Goal: Find specific page/section: Find specific page/section

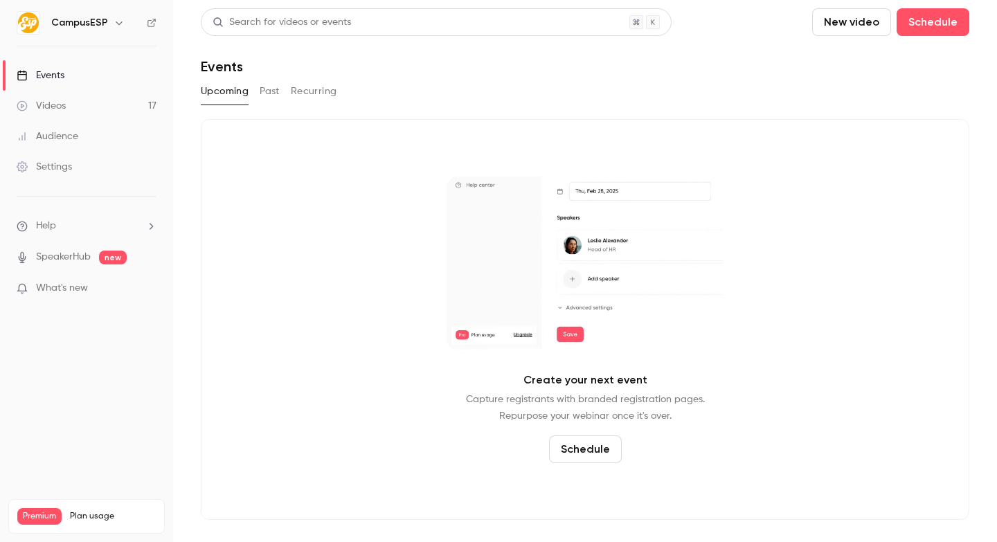
click at [116, 19] on icon "button" at bounding box center [119, 22] width 11 height 11
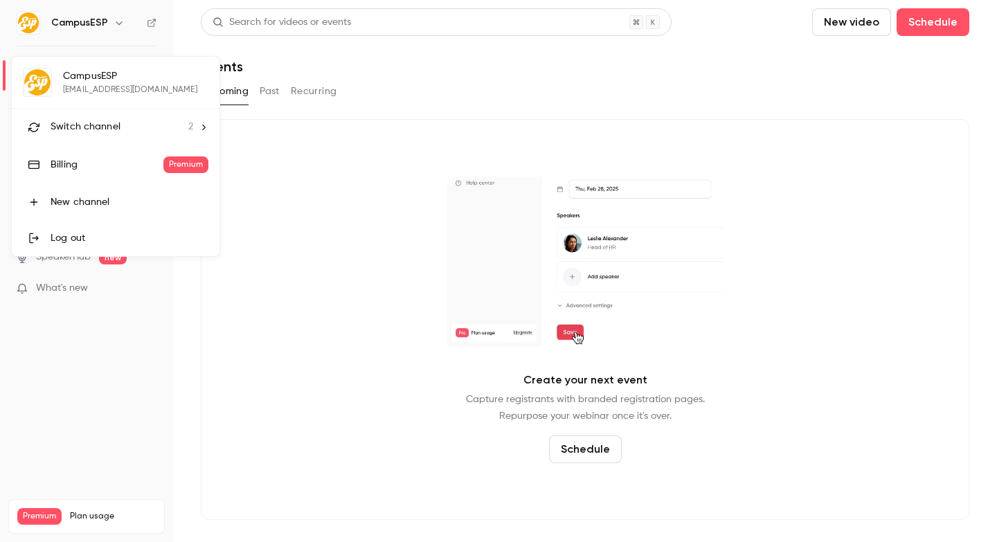
click at [208, 124] on li "Switch channel 2" at bounding box center [116, 127] width 208 height 37
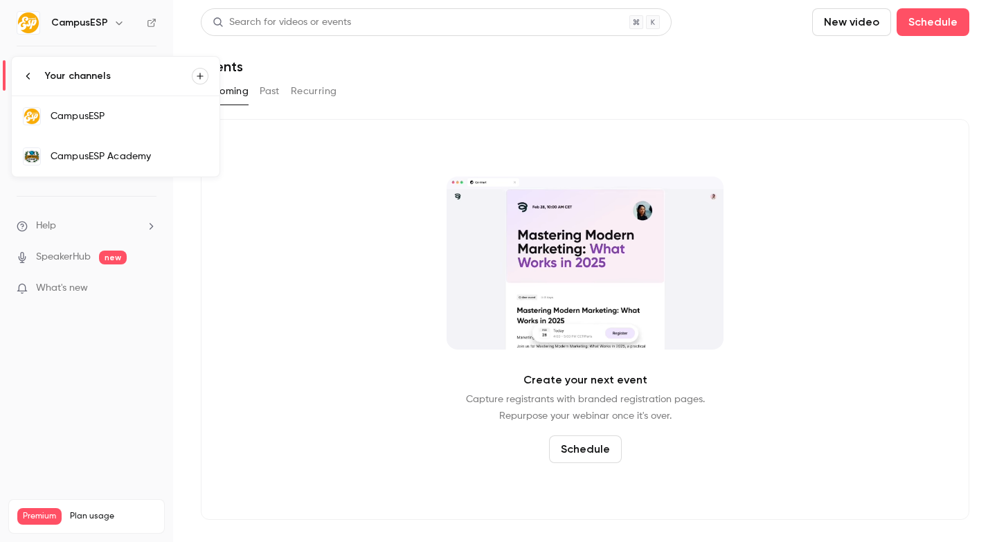
click at [170, 154] on div "CampusESP Academy" at bounding box center [130, 157] width 158 height 14
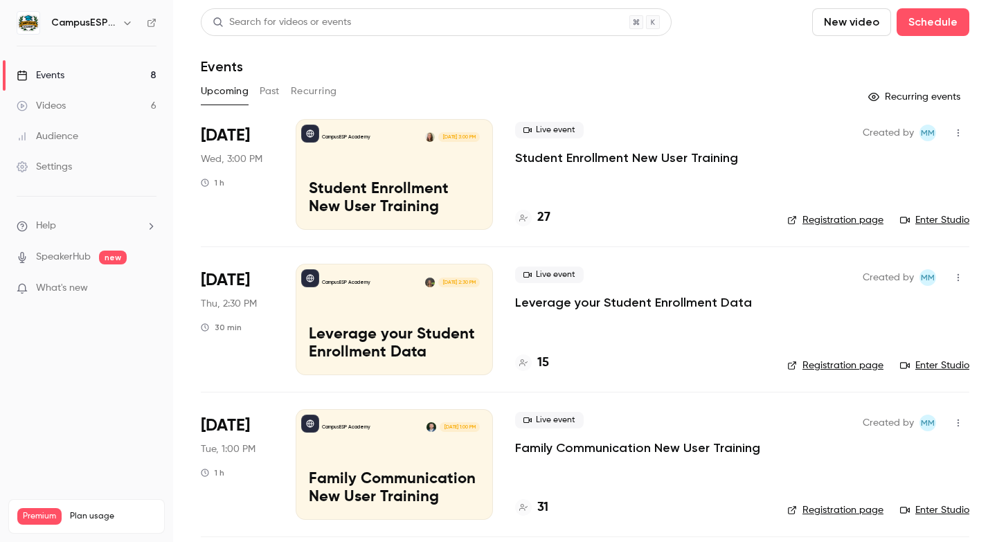
click at [264, 89] on button "Past" at bounding box center [270, 91] width 20 height 22
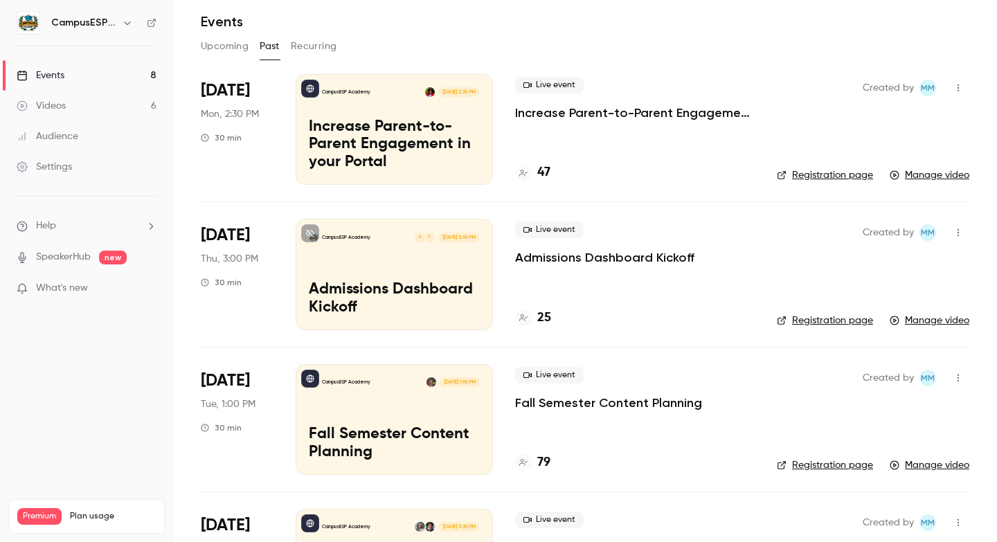
scroll to position [46, 0]
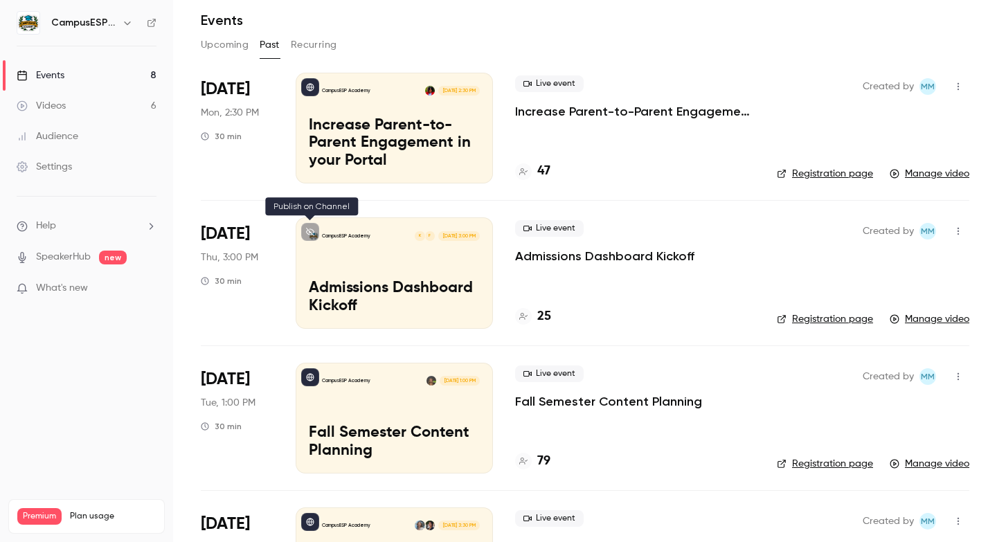
click at [314, 228] on icon at bounding box center [310, 232] width 8 height 8
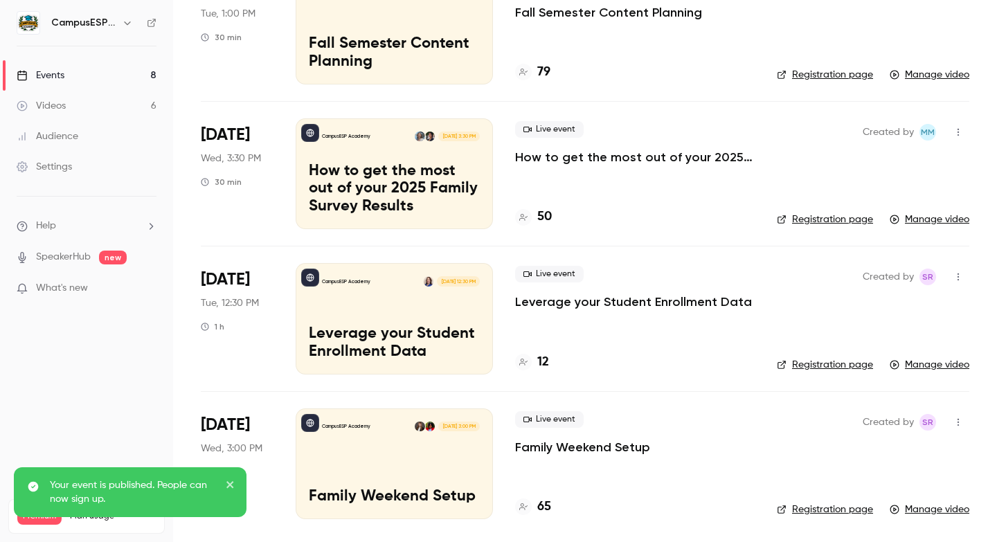
scroll to position [0, 0]
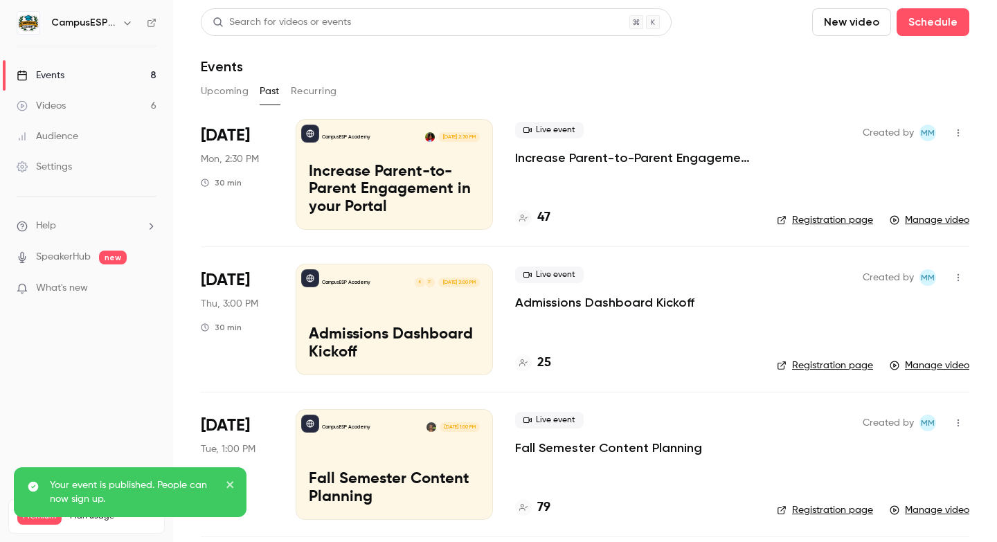
click at [233, 87] on button "Upcoming" at bounding box center [225, 91] width 48 height 22
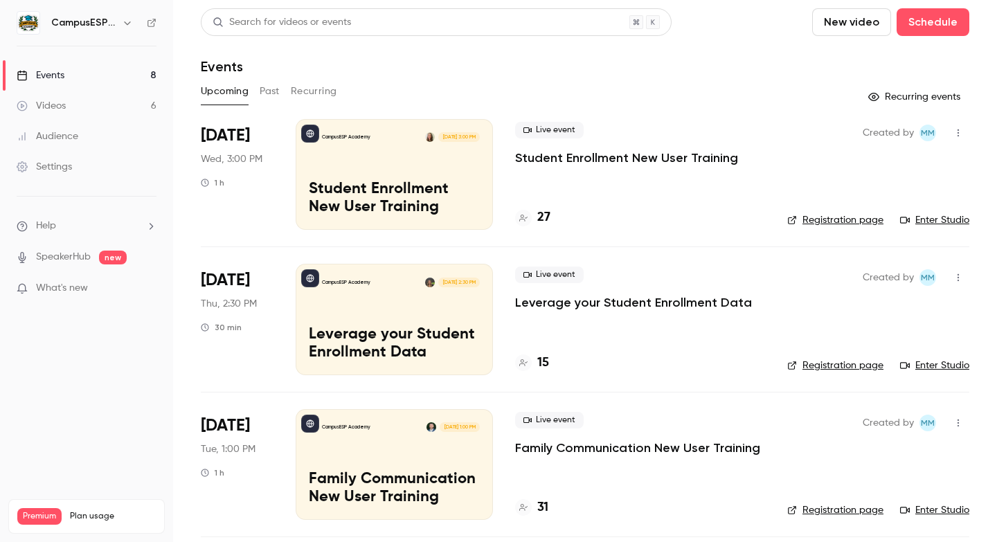
click at [951, 220] on link "Enter Studio" at bounding box center [934, 220] width 69 height 14
